Goal: Task Accomplishment & Management: Complete application form

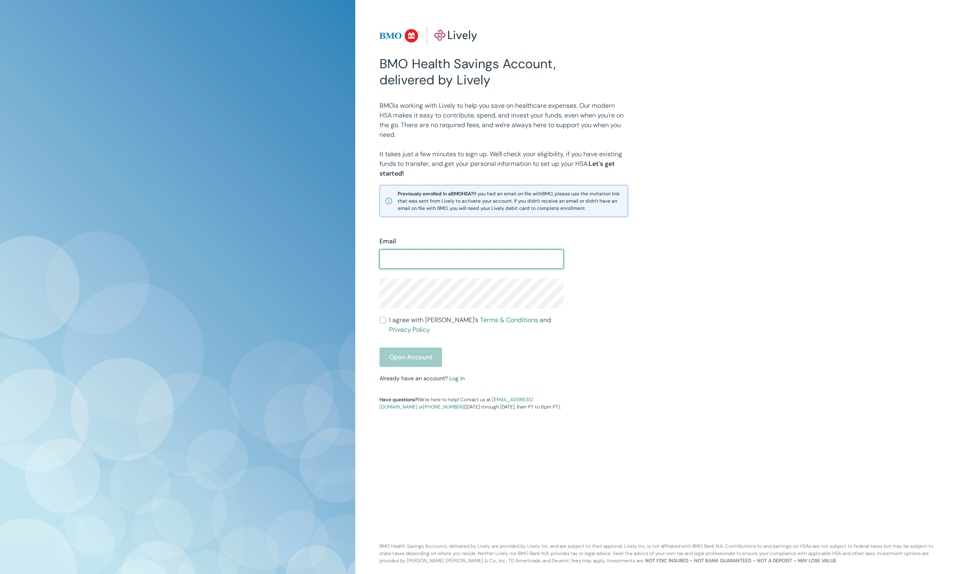
click at [467, 253] on input "Email" at bounding box center [472, 259] width 184 height 16
type input "[EMAIL_ADDRESS][DOMAIN_NAME]"
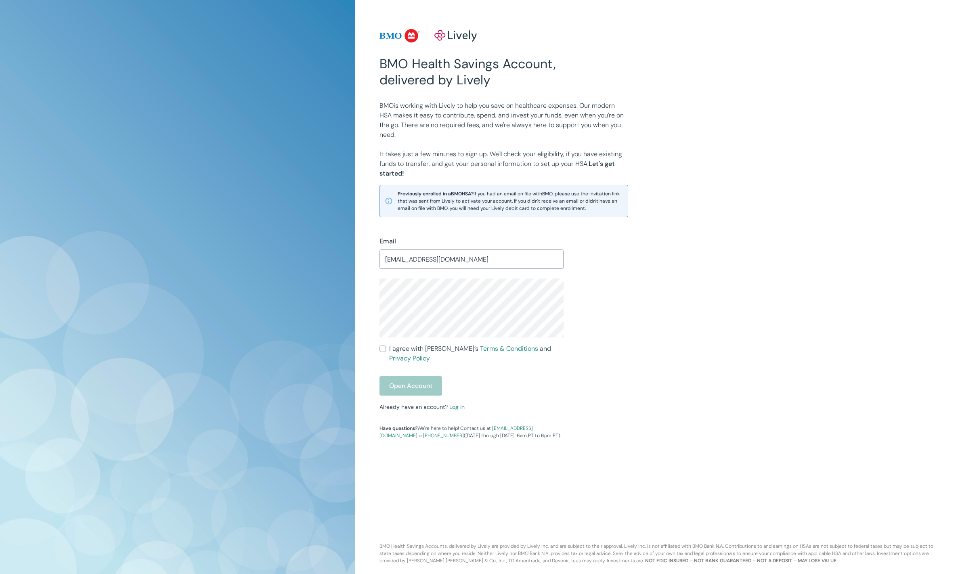
click at [433, 348] on span "I agree with Lively’s Terms & Conditions and Privacy Policy" at bounding box center [476, 353] width 174 height 19
click at [386, 348] on input "I agree with Lively’s Terms & Conditions and Privacy Policy" at bounding box center [383, 349] width 6 height 6
checkbox input "true"
click at [227, 276] on div "BMO Health Savings Account, delivered by Lively BMO is working with Lively to h…" at bounding box center [480, 287] width 960 height 574
click at [417, 376] on button "Open Account" at bounding box center [411, 385] width 63 height 19
